Goal: Book appointment/travel/reservation

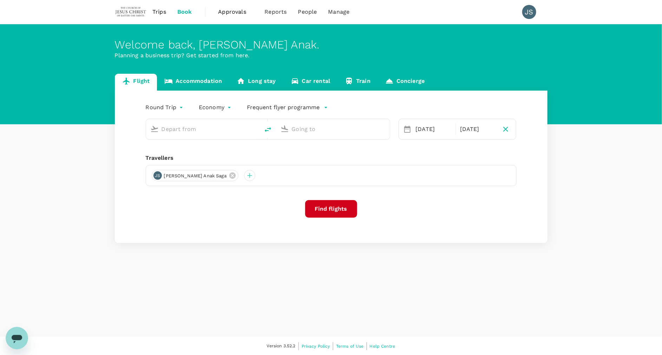
type input "Kuching Intl (KCH)"
type input "Kuala Lumpur Intl ([GEOGRAPHIC_DATA])"
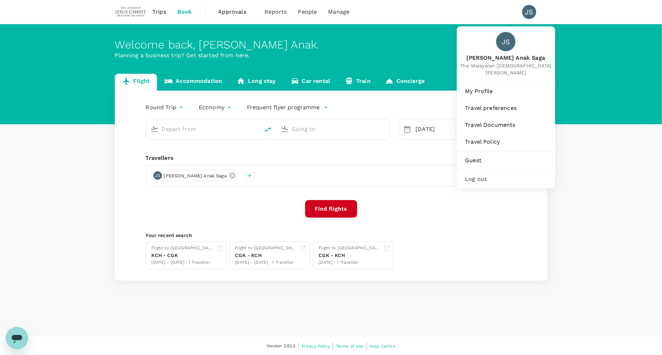
type input "Kuching Intl (KCH)"
type input "Kuala Lumpur Intl ([GEOGRAPHIC_DATA])"
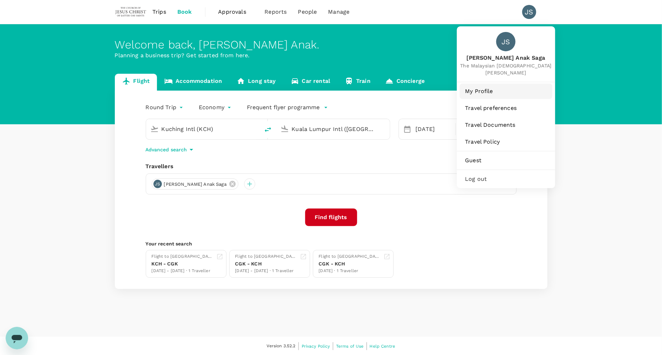
click at [495, 97] on link "My Profile" at bounding box center [505, 91] width 93 height 15
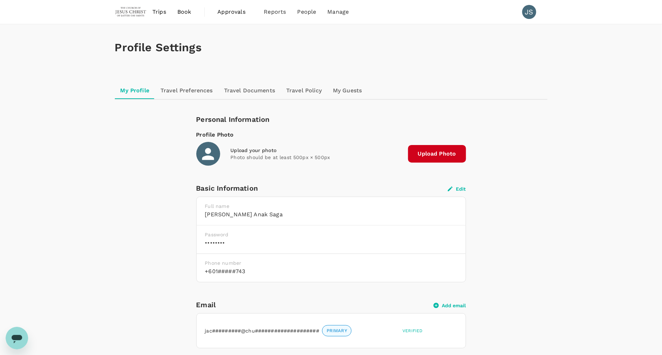
click at [165, 9] on span "Trips" at bounding box center [159, 12] width 14 height 8
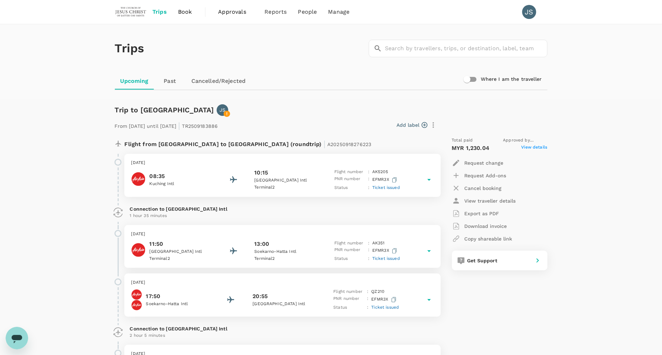
click at [432, 180] on icon at bounding box center [429, 179] width 8 height 8
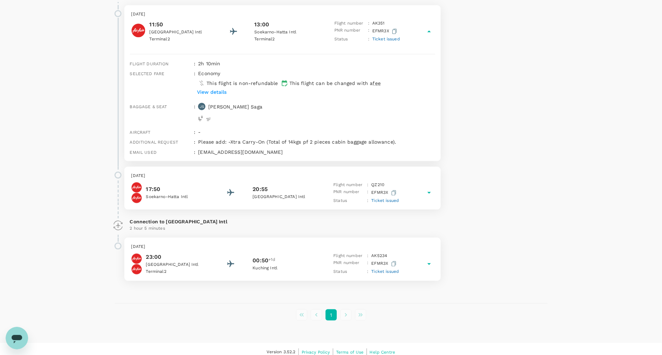
scroll to position [338, 0]
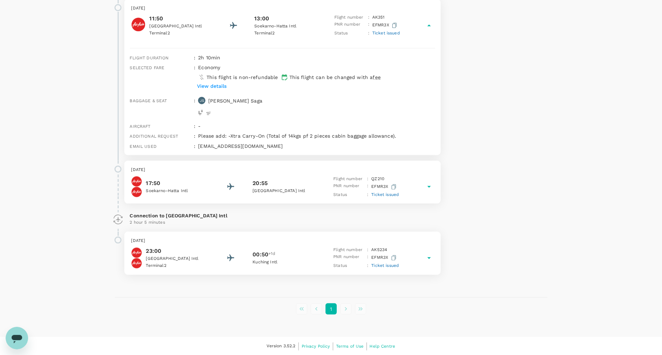
click at [222, 81] on button "View details" at bounding box center [211, 86] width 33 height 11
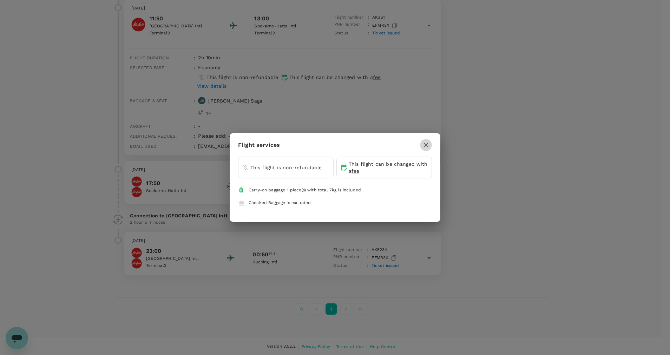
click at [425, 147] on icon "button" at bounding box center [426, 145] width 8 height 8
